Goal: Task Accomplishment & Management: Manage account settings

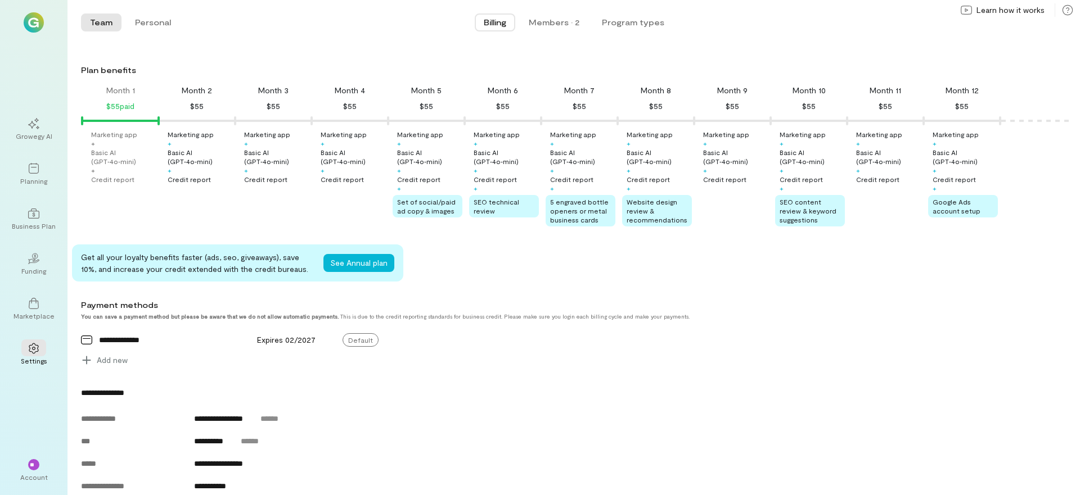
scroll to position [50, 0]
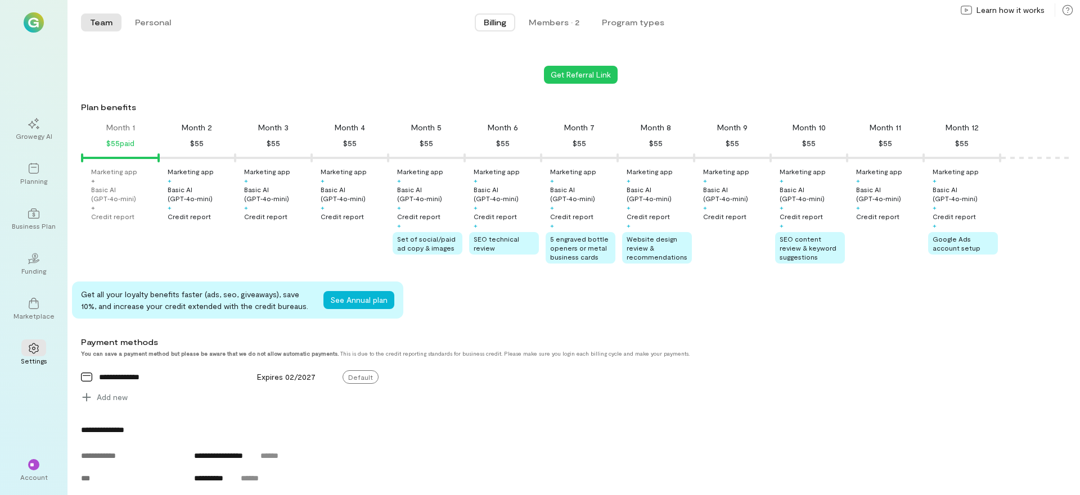
click at [34, 26] on img at bounding box center [34, 22] width 20 height 20
click at [42, 133] on div "Growegy AI" at bounding box center [34, 136] width 37 height 9
